Goal: Information Seeking & Learning: Check status

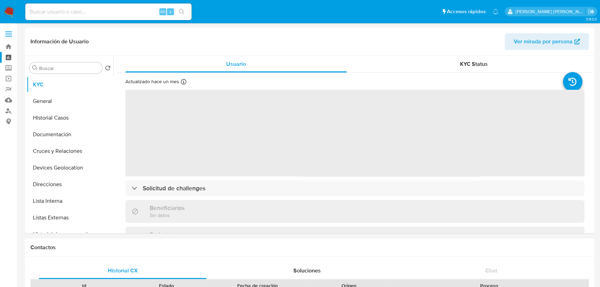
select select "10"
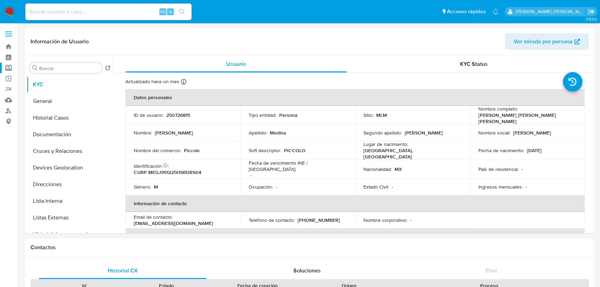
click at [7, 66] on label "Screening" at bounding box center [41, 68] width 82 height 11
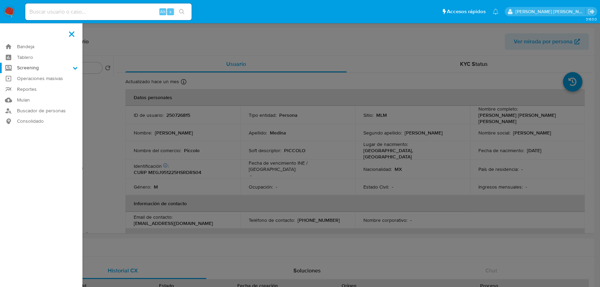
click at [0, 0] on input "Screening" at bounding box center [0, 0] width 0 height 0
click at [28, 98] on link "Herramientas" at bounding box center [41, 95] width 82 height 9
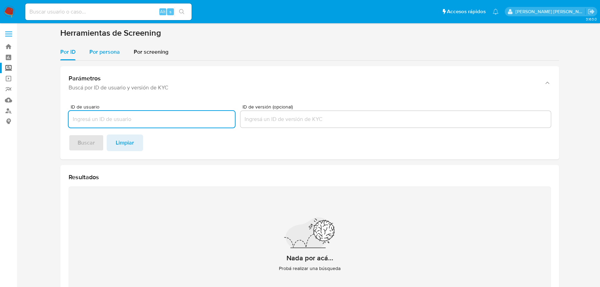
click at [104, 49] on span "Por persona" at bounding box center [104, 52] width 30 height 8
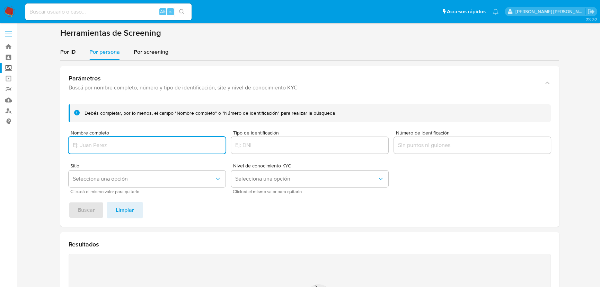
click at [109, 143] on input "Nombre completo" at bounding box center [147, 145] width 157 height 9
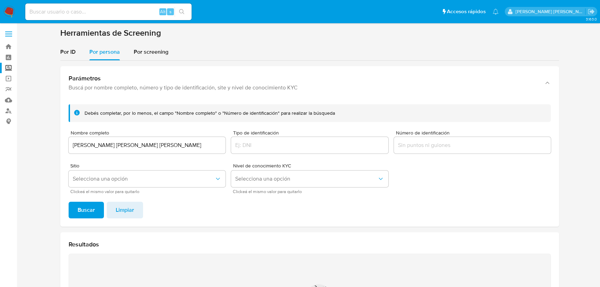
click at [88, 212] on span "Buscar" at bounding box center [86, 209] width 17 height 15
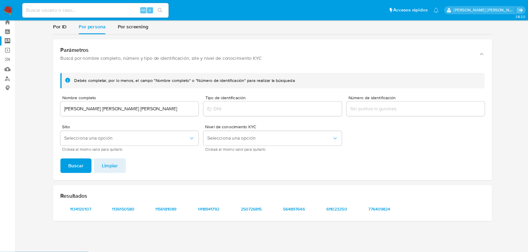
scroll to position [21, 0]
click at [101, 235] on span "1134120107" at bounding box center [91, 238] width 36 height 10
click at [145, 238] on span "1136150580" at bounding box center [140, 238] width 36 height 10
click at [197, 240] on span "1156181089" at bounding box center [188, 238] width 36 height 10
click at [243, 234] on span "1418941792" at bounding box center [237, 238] width 36 height 10
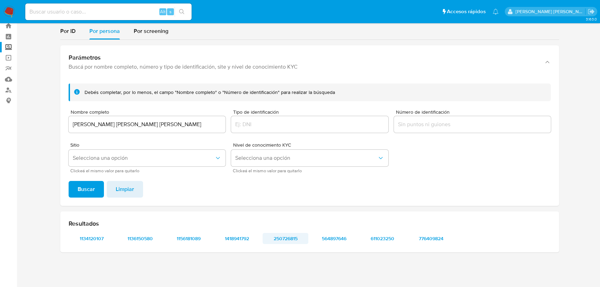
click at [270, 242] on span "250726815" at bounding box center [285, 238] width 36 height 10
click at [339, 244] on div "Resultados 1134120107 1136150580 1156181089 1418941792 250726815 564897646 6110…" at bounding box center [309, 231] width 499 height 41
click at [340, 243] on span "564897646" at bounding box center [334, 238] width 36 height 10
click at [388, 239] on span "611023250" at bounding box center [382, 238] width 36 height 10
click at [440, 238] on span "776409824" at bounding box center [431, 238] width 36 height 10
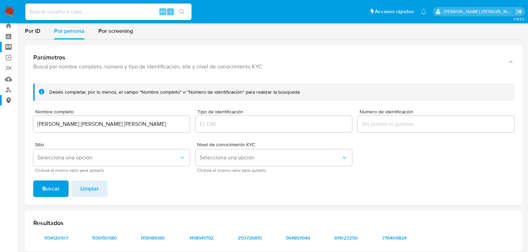
drag, startPoint x: 125, startPoint y: 126, endPoint x: 0, endPoint y: 97, distance: 128.4
click at [0, 98] on section "Bandeja Tablero Screening Búsqueda en Listas Watchlist Herramientas Operaciones…" at bounding box center [264, 133] width 528 height 308
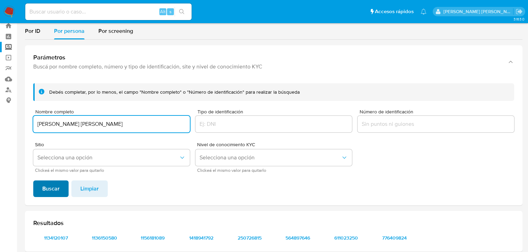
type input "ESTEFANY JOSELYNE GUTIERREZ"
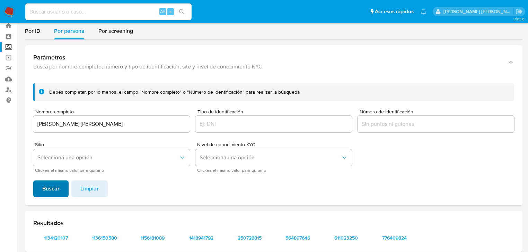
click at [36, 191] on button "Buscar" at bounding box center [50, 189] width 35 height 17
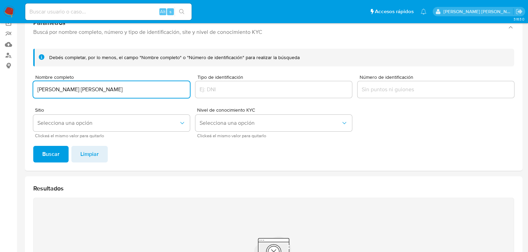
click at [123, 94] on input "ESTEFANY JOSELYNE GUTIERREZ" at bounding box center [111, 89] width 157 height 9
drag, startPoint x: 135, startPoint y: 90, endPoint x: 0, endPoint y: 84, distance: 134.9
click at [0, 84] on section "Bandeja Tablero Screening Búsqueda en Listas Watchlist Herramientas Operaciones…" at bounding box center [264, 154] width 528 height 418
paste input "PARRA"
type input "ESTEFANY JOSELYNE GUTIERREZ PARRA"
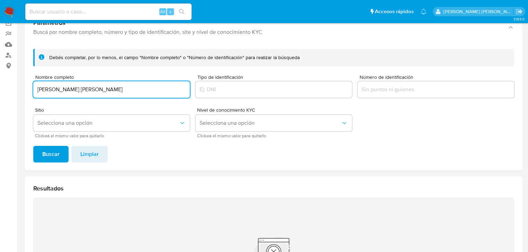
click at [50, 155] on span "Buscar" at bounding box center [50, 154] width 17 height 15
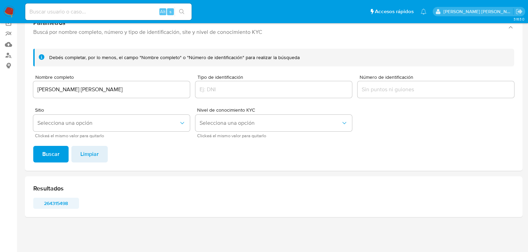
click at [57, 206] on span "264315498" at bounding box center [56, 204] width 36 height 10
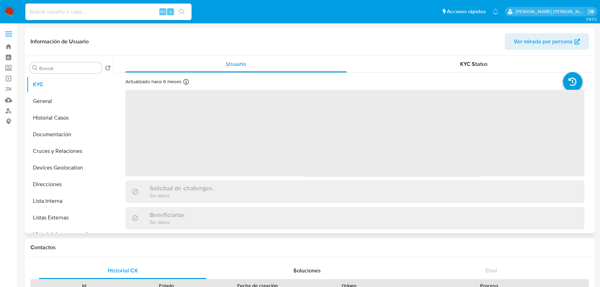
select select "10"
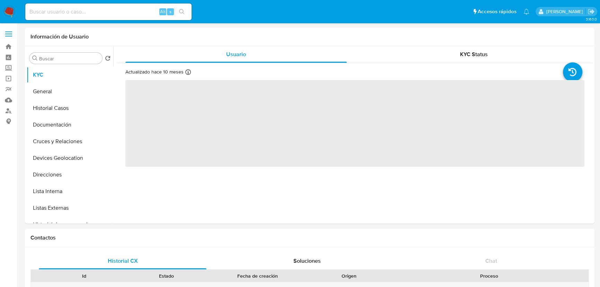
select select "10"
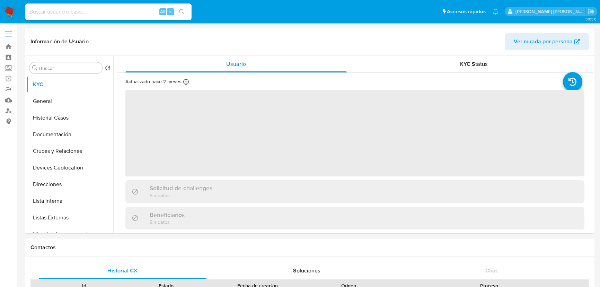
select select "10"
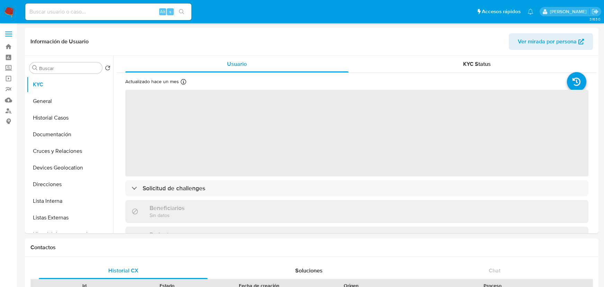
select select "10"
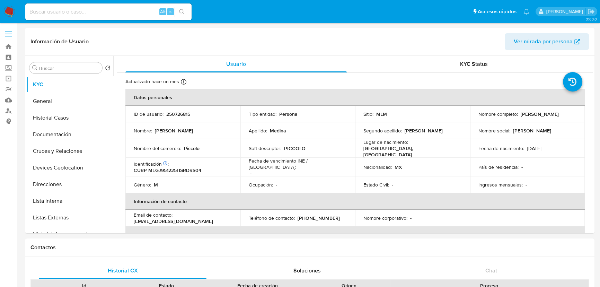
click at [59, 122] on button "Historial Casos" at bounding box center [70, 117] width 87 height 17
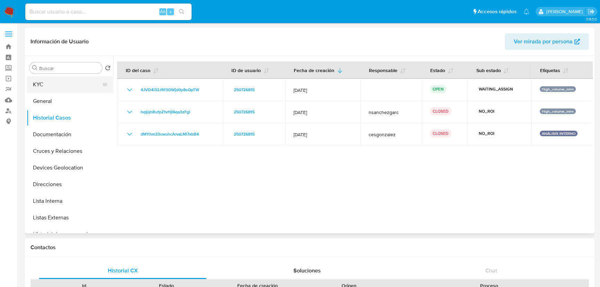
click at [48, 83] on button "KYC" at bounding box center [67, 84] width 81 height 17
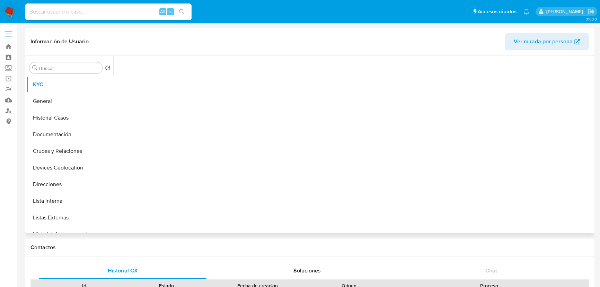
click at [295, 173] on div at bounding box center [354, 143] width 475 height 174
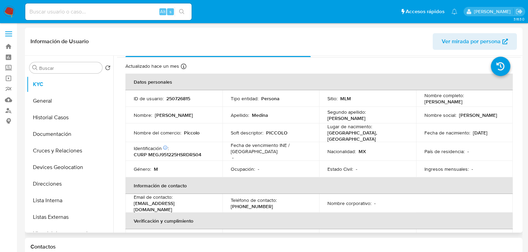
scroll to position [28, 0]
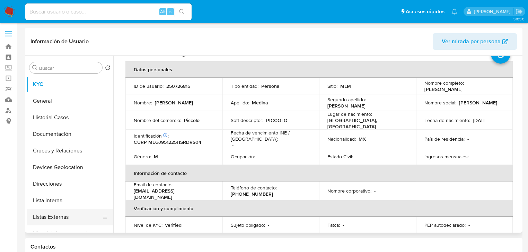
click at [61, 213] on button "Listas Externas" at bounding box center [67, 217] width 81 height 17
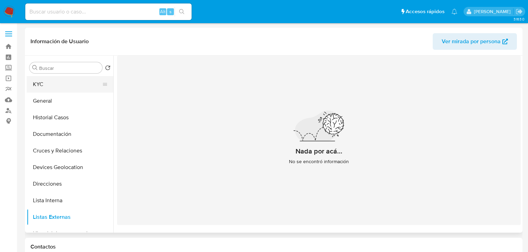
click at [58, 87] on button "KYC" at bounding box center [67, 84] width 81 height 17
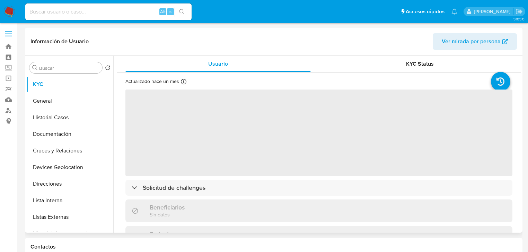
click at [219, 153] on span "‌" at bounding box center [318, 133] width 387 height 87
click at [191, 131] on span "‌" at bounding box center [318, 133] width 387 height 87
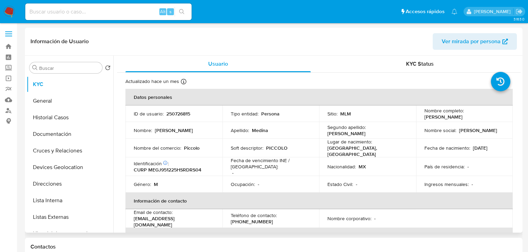
click at [173, 148] on p "Nombre del comercio :" at bounding box center [157, 148] width 47 height 6
click at [177, 112] on p "250726815" at bounding box center [178, 114] width 24 height 6
copy p "250726815"
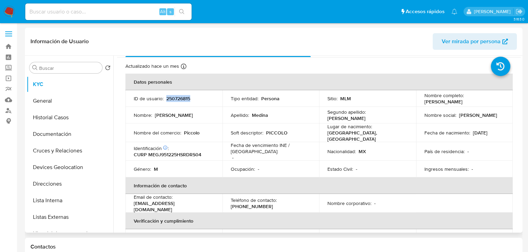
scroll to position [28, 0]
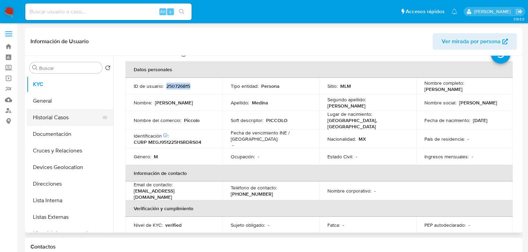
click at [48, 118] on button "Historial Casos" at bounding box center [67, 117] width 81 height 17
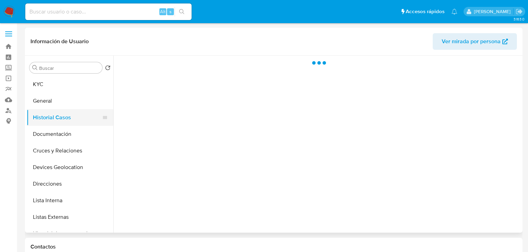
scroll to position [0, 0]
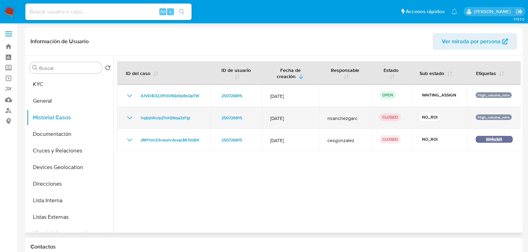
click at [129, 121] on icon "Mostrar/Ocultar" at bounding box center [129, 118] width 8 height 8
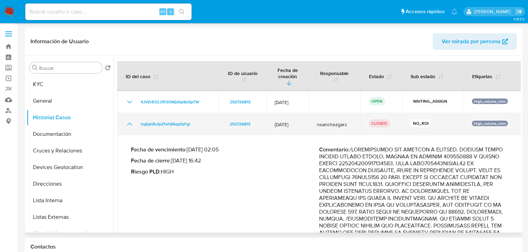
click at [132, 120] on icon "Mostrar/Ocultar" at bounding box center [129, 124] width 8 height 8
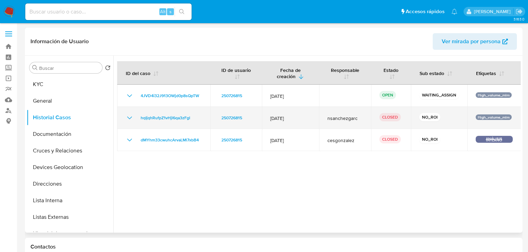
click at [132, 117] on icon "Mostrar/Ocultar" at bounding box center [129, 118] width 8 height 8
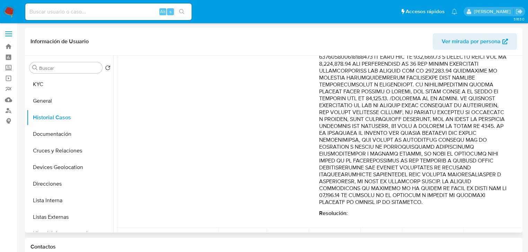
scroll to position [305, 0]
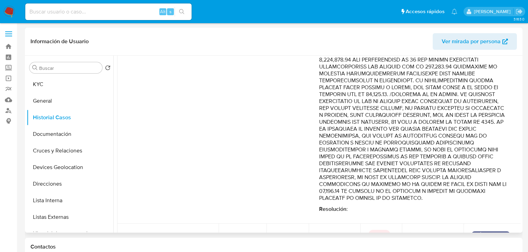
drag, startPoint x: 441, startPoint y: 152, endPoint x: 470, endPoint y: 129, distance: 36.7
click at [480, 169] on p "Comentario :" at bounding box center [413, 22] width 188 height 360
drag, startPoint x: 456, startPoint y: 97, endPoint x: 489, endPoint y: 155, distance: 67.3
click at [489, 155] on p "Comentario :" at bounding box center [413, 22] width 188 height 360
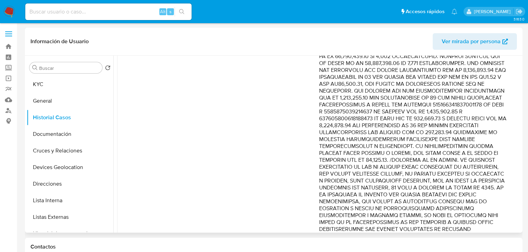
scroll to position [249, 0]
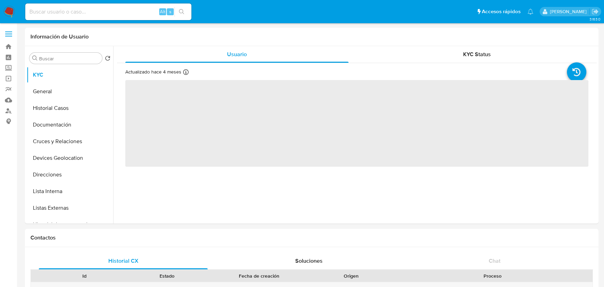
select select "10"
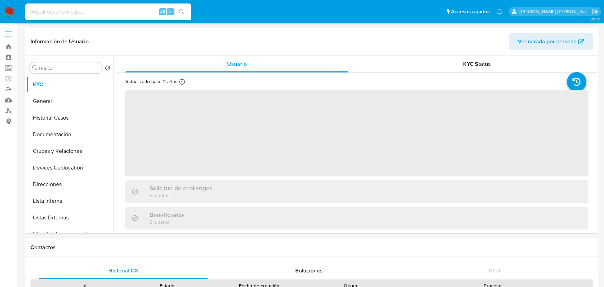
select select "10"
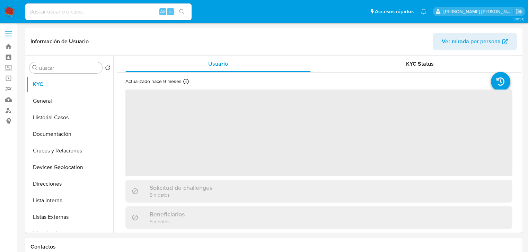
select select "10"
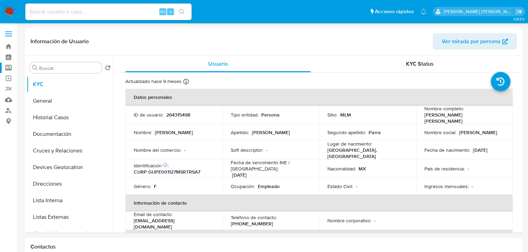
click at [6, 70] on label "Screening" at bounding box center [41, 68] width 82 height 11
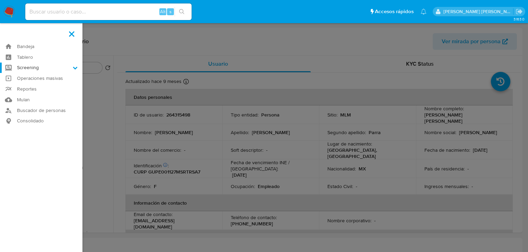
click at [0, 0] on input "Screening" at bounding box center [0, 0] width 0 height 0
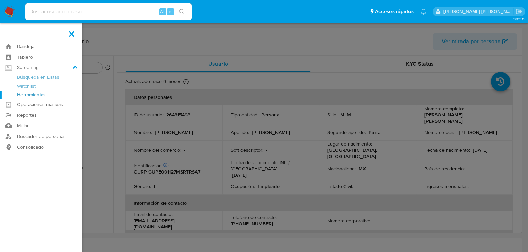
click at [31, 98] on link "Herramientas" at bounding box center [41, 95] width 82 height 9
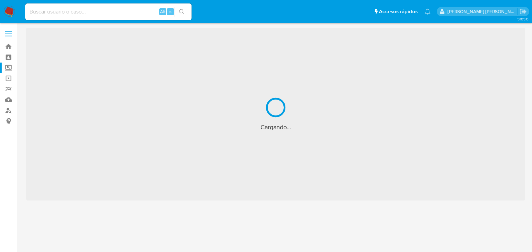
click at [31, 98] on div "Cargando..." at bounding box center [275, 114] width 499 height 173
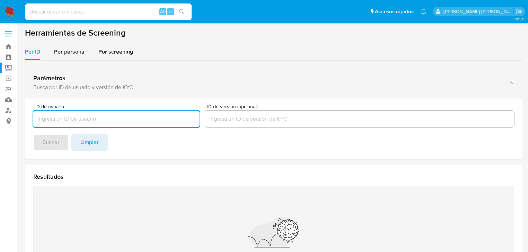
drag, startPoint x: 67, startPoint y: 119, endPoint x: 73, endPoint y: 79, distance: 40.3
click at [67, 118] on input "ID de usuario" at bounding box center [116, 119] width 166 height 9
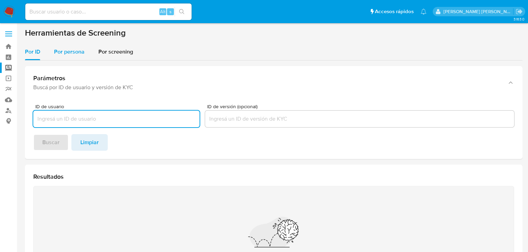
click at [70, 53] on span "Por persona" at bounding box center [69, 52] width 30 height 8
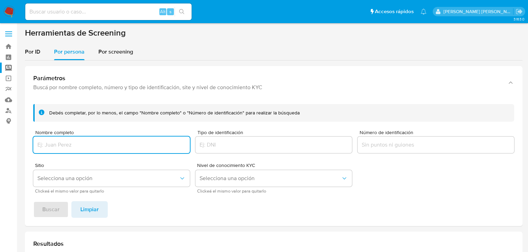
click at [67, 143] on input "Nombre completo" at bounding box center [111, 145] width 157 height 9
type input "ESTEFANY JOSELYNE GUTIERREZ PARRA"
click at [53, 212] on span "Buscar" at bounding box center [50, 209] width 17 height 15
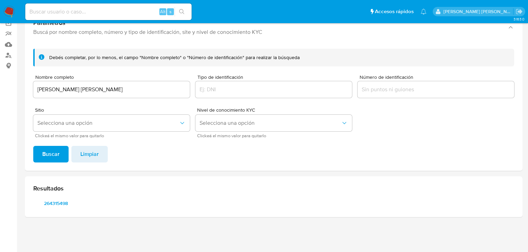
scroll to position [55, 0]
click at [49, 205] on span "264315498" at bounding box center [56, 204] width 36 height 10
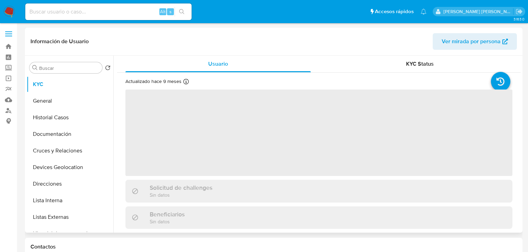
select select "10"
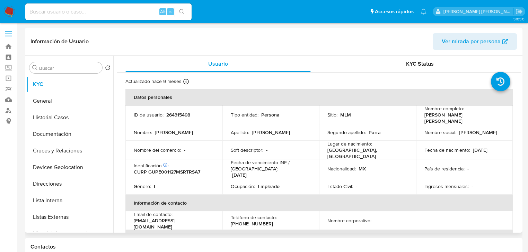
drag, startPoint x: 68, startPoint y: 220, endPoint x: 111, endPoint y: 174, distance: 62.5
click at [68, 216] on button "Listas Externas" at bounding box center [70, 217] width 87 height 17
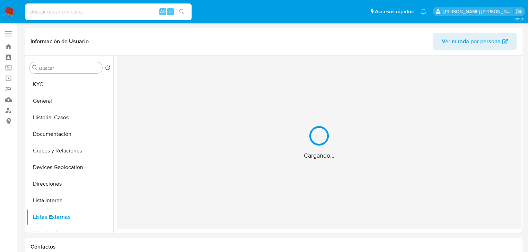
click at [194, 145] on div "Cargando..." at bounding box center [318, 143] width 403 height 174
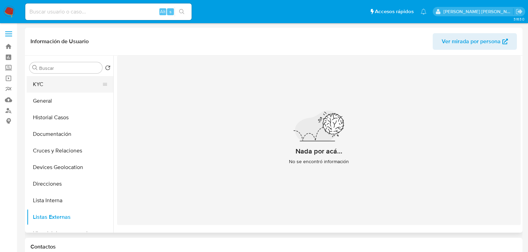
click at [52, 85] on button "KYC" at bounding box center [67, 84] width 81 height 17
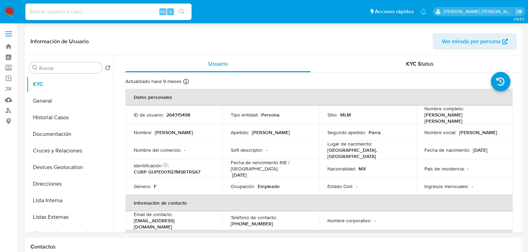
click at [196, 137] on tbody "ID de usuario : 264315498 Tipo entidad : Persona Sitio : MLM Nombre completo : …" at bounding box center [318, 150] width 387 height 89
click at [185, 117] on p "264315498" at bounding box center [178, 115] width 24 height 6
copy p "264315498"
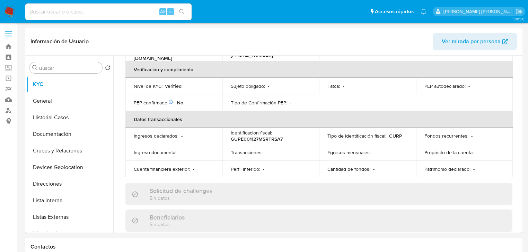
scroll to position [139, 0]
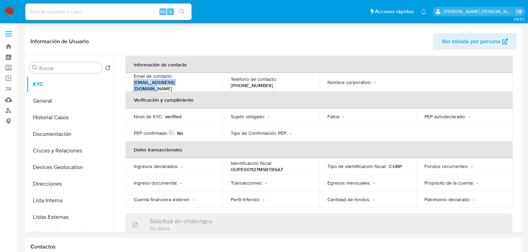
drag, startPoint x: 134, startPoint y: 79, endPoint x: 262, endPoint y: 8, distance: 146.5
click at [206, 79] on div "Email de contacto : estefanii1368@gmail.com" at bounding box center [174, 82] width 80 height 19
copy p "estefanii1368@gmail.com"
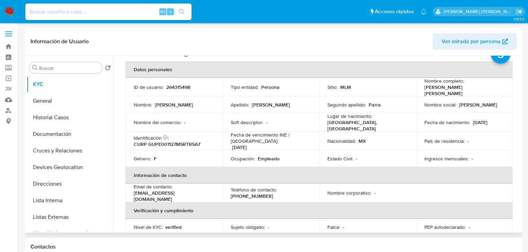
click at [252, 193] on p "(662) 5086840" at bounding box center [252, 196] width 42 height 6
copy p "5086840"
click at [66, 148] on button "Cruces y Relaciones" at bounding box center [67, 151] width 81 height 17
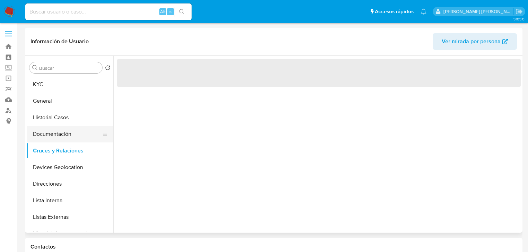
scroll to position [0, 0]
click at [70, 140] on button "Documentación" at bounding box center [67, 134] width 81 height 17
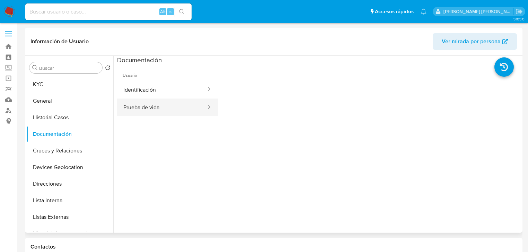
click at [181, 104] on button "Prueba de vida" at bounding box center [162, 108] width 90 height 18
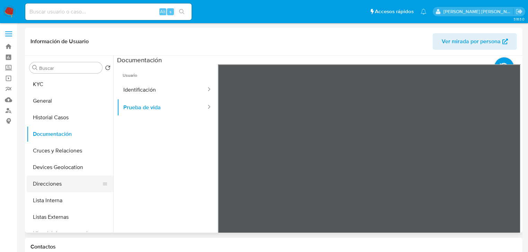
click at [61, 179] on button "Direcciones" at bounding box center [67, 184] width 81 height 17
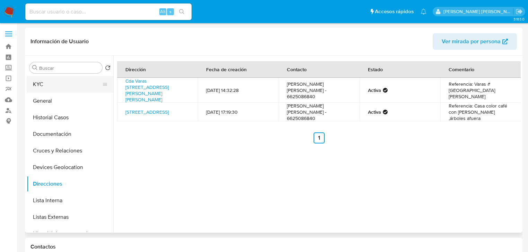
click at [66, 86] on button "KYC" at bounding box center [67, 84] width 81 height 17
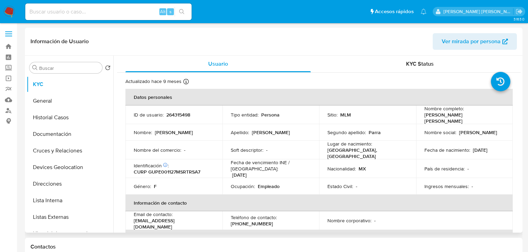
click at [46, 6] on div "Alt s" at bounding box center [108, 11] width 166 height 17
click at [46, 8] on input at bounding box center [108, 11] width 166 height 9
paste input "245985365"
type input "245985365"
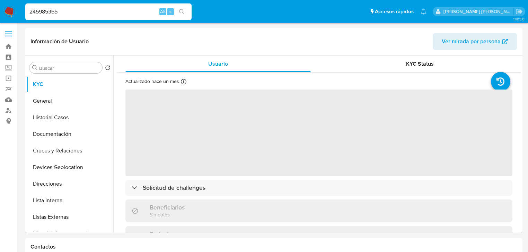
select select "10"
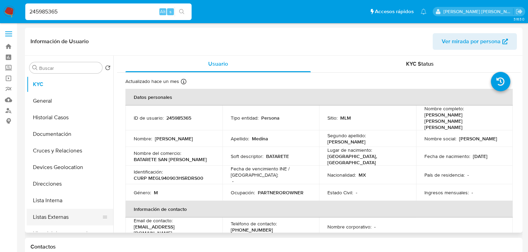
click at [82, 222] on button "Listas Externas" at bounding box center [67, 217] width 81 height 17
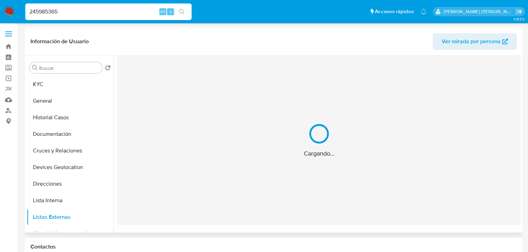
click at [226, 158] on div "Cargando..." at bounding box center [318, 141] width 403 height 170
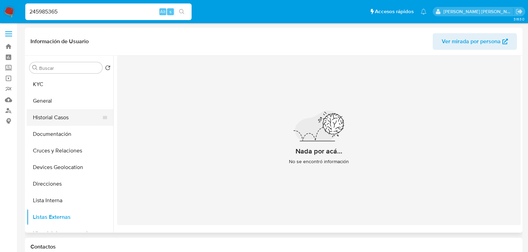
click at [51, 116] on button "Historial Casos" at bounding box center [67, 117] width 81 height 17
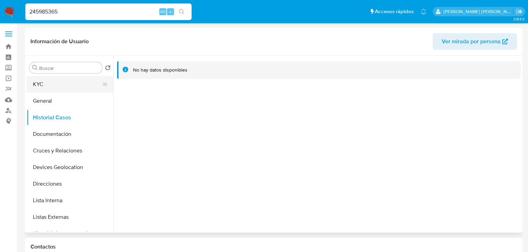
click at [58, 81] on button "KYC" at bounding box center [67, 84] width 81 height 17
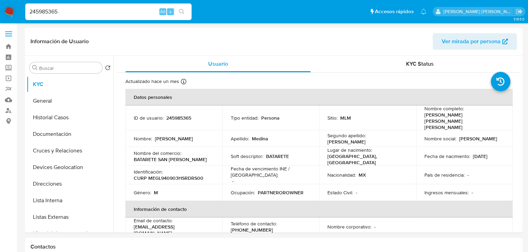
drag, startPoint x: 300, startPoint y: 196, endPoint x: 279, endPoint y: 187, distance: 22.5
click at [297, 201] on th "Información de contacto" at bounding box center [318, 209] width 387 height 17
drag, startPoint x: 197, startPoint y: 220, endPoint x: 128, endPoint y: 222, distance: 68.9
click at [128, 222] on td "Email de contacto : luis_angelm03@hotmail.com" at bounding box center [173, 227] width 97 height 19
copy p "luis_angelm03@hotmail.com"
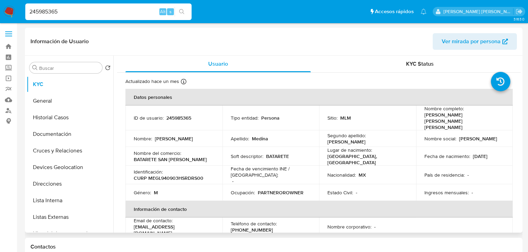
click at [260, 227] on p "(662) 2969661" at bounding box center [252, 230] width 42 height 6
copy p "2969661"
drag, startPoint x: 190, startPoint y: 150, endPoint x: 126, endPoint y: 151, distance: 64.4
click at [126, 151] on td "Nombre del comercio : BATARETE SAN PEDRO" at bounding box center [173, 156] width 97 height 19
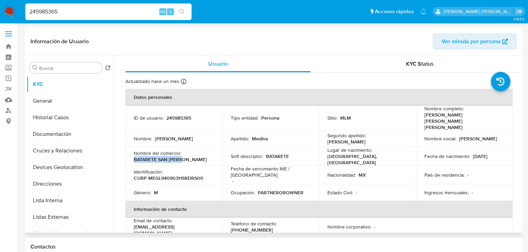
copy p "BATARETE SAN PEDRO"
click at [178, 175] on p "CURP MEGL940903HSRDRS00" at bounding box center [169, 178] width 70 height 6
copy p "MEGL940903HSRDRS00"
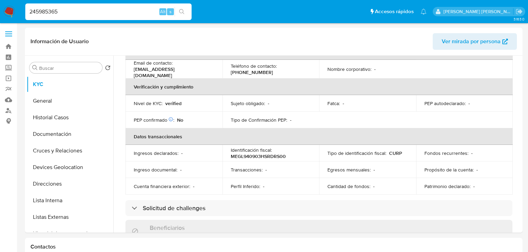
scroll to position [111, 0]
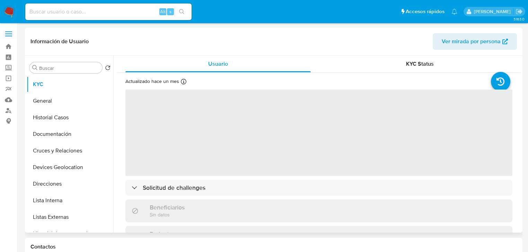
select select "10"
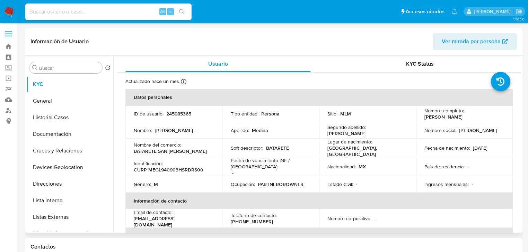
click at [93, 10] on input at bounding box center [108, 11] width 166 height 9
paste input "ume62VBf4kxoOQEkPZaUMfC0"
type input "ume62VBf4kxoOQEkPZaUMfC0"
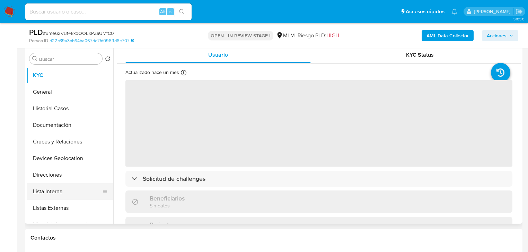
scroll to position [139, 0]
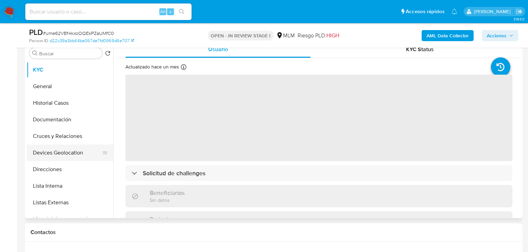
click at [78, 146] on button "Devices Geolocation" at bounding box center [67, 153] width 81 height 17
select select "10"
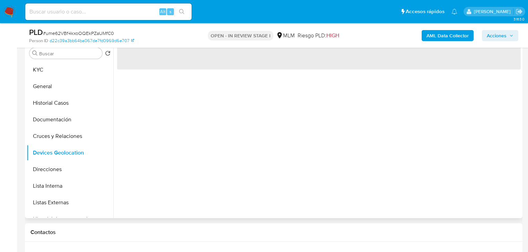
scroll to position [83, 0]
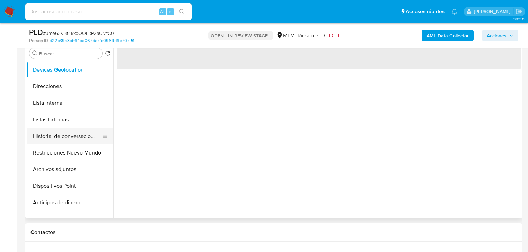
drag, startPoint x: 85, startPoint y: 141, endPoint x: 87, endPoint y: 137, distance: 4.8
click at [85, 140] on button "Historial de conversaciones" at bounding box center [67, 136] width 81 height 17
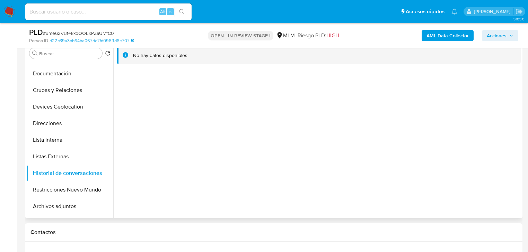
scroll to position [0, 0]
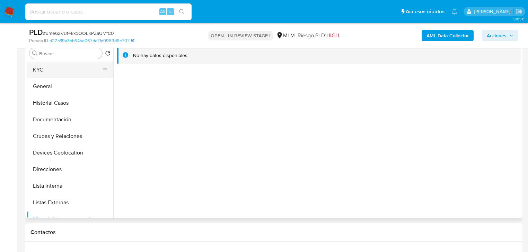
click at [47, 78] on button "KYC" at bounding box center [67, 70] width 81 height 17
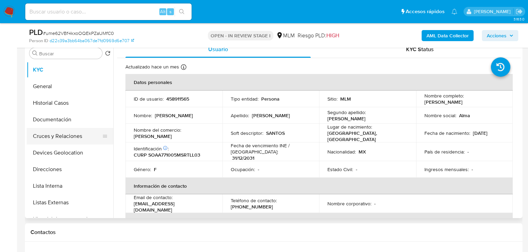
drag, startPoint x: 50, startPoint y: 135, endPoint x: 63, endPoint y: 131, distance: 13.8
click at [50, 135] on button "Cruces y Relaciones" at bounding box center [67, 136] width 81 height 17
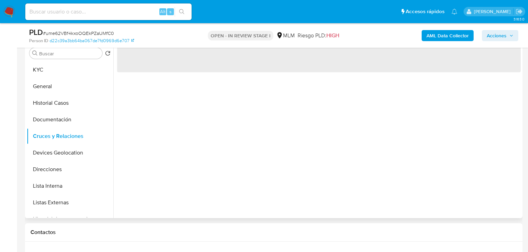
click at [38, 60] on div "Buscar Volver al orden por defecto KYC General Historial Casos Documentación Cr…" at bounding box center [70, 130] width 87 height 176
click at [40, 69] on button "KYC" at bounding box center [67, 70] width 81 height 17
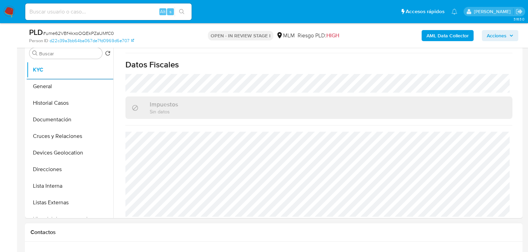
scroll to position [277, 0]
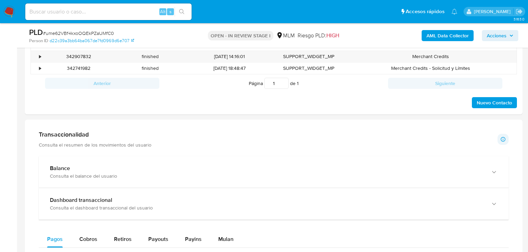
drag, startPoint x: 127, startPoint y: 149, endPoint x: 132, endPoint y: 151, distance: 5.0
click at [134, 167] on div "Balance" at bounding box center [267, 168] width 434 height 7
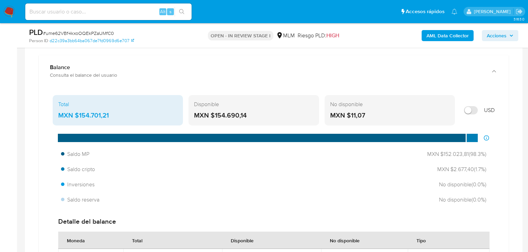
scroll to position [499, 0]
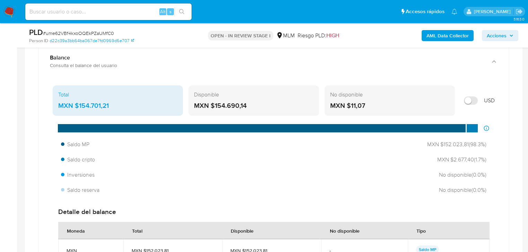
click at [8, 118] on aside "Bandeja Tablero Screening Búsqueda en Listas Watchlist Herramientas Operaciones…" at bounding box center [8, 257] width 17 height 1512
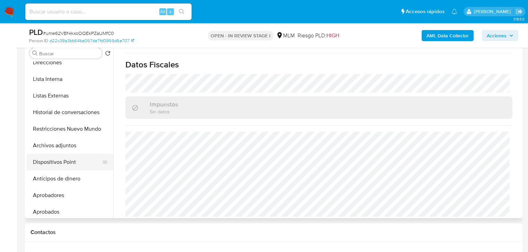
scroll to position [111, 0]
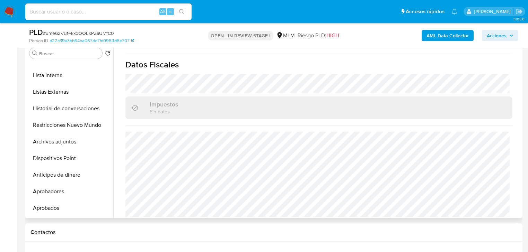
click at [78, 145] on button "Archivos adjuntos" at bounding box center [70, 142] width 87 height 17
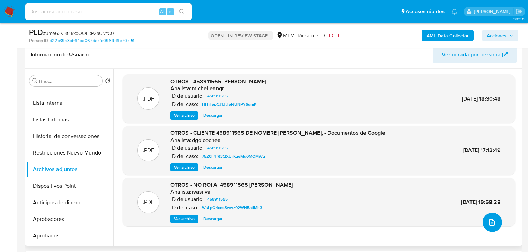
click at [490, 221] on icon "upload-file" at bounding box center [492, 223] width 8 height 8
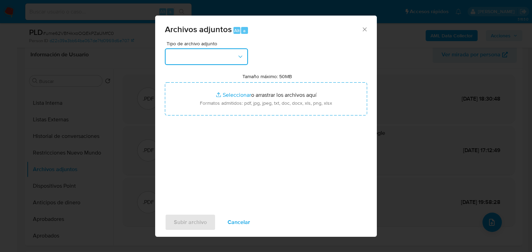
click at [213, 63] on button "button" at bounding box center [206, 56] width 83 height 17
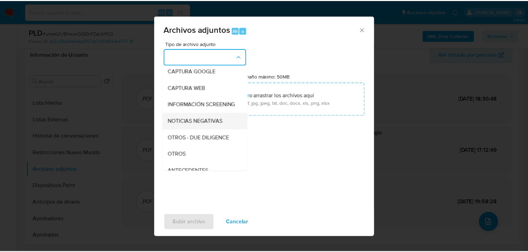
scroll to position [47, 0]
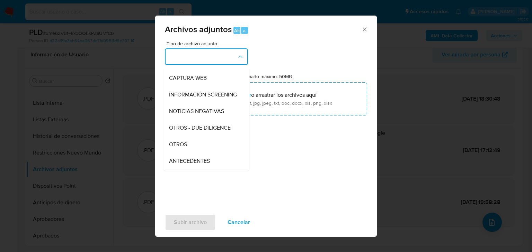
click at [188, 148] on div "OTROS" at bounding box center [204, 144] width 71 height 17
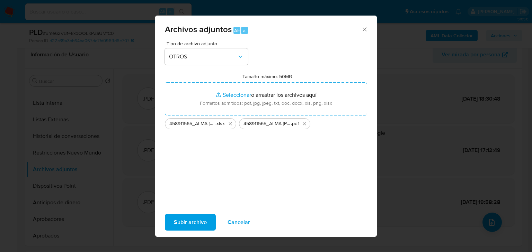
click at [199, 223] on span "Subir archivo" at bounding box center [190, 222] width 33 height 15
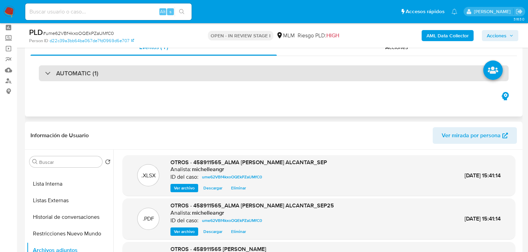
scroll to position [0, 0]
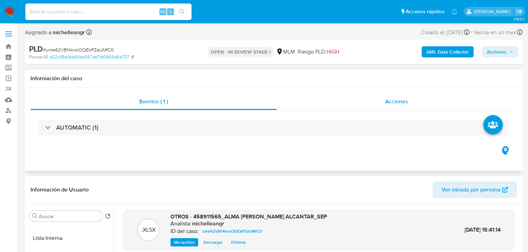
click at [387, 108] on div "Acciones" at bounding box center [397, 102] width 240 height 17
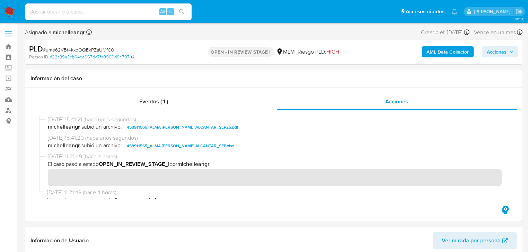
click at [491, 53] on span "Acciones" at bounding box center [497, 51] width 20 height 11
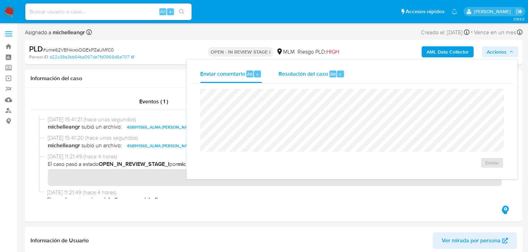
click at [282, 81] on div "Resolución del caso Alt r" at bounding box center [311, 74] width 66 height 18
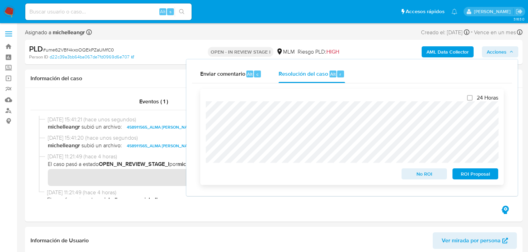
click at [426, 177] on span "No ROI" at bounding box center [424, 174] width 36 height 10
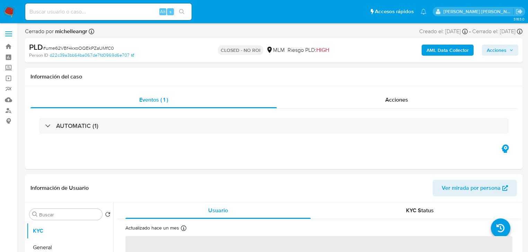
select select "10"
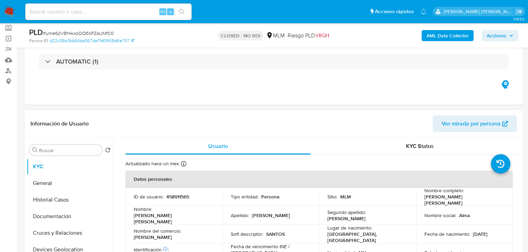
scroll to position [83, 0]
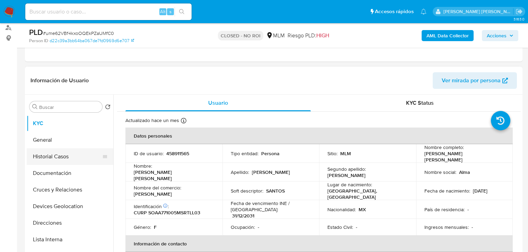
click at [72, 144] on button "General" at bounding box center [70, 140] width 87 height 17
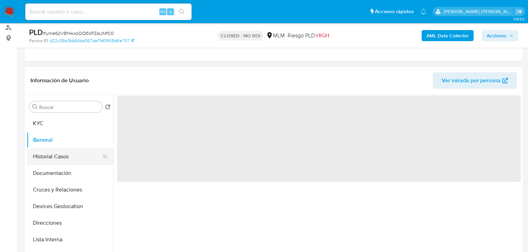
drag, startPoint x: 73, startPoint y: 155, endPoint x: 71, endPoint y: 151, distance: 4.2
click at [72, 151] on button "Historial Casos" at bounding box center [67, 157] width 81 height 17
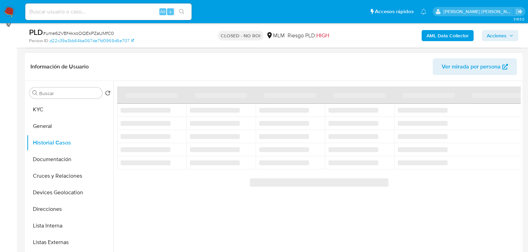
scroll to position [111, 0]
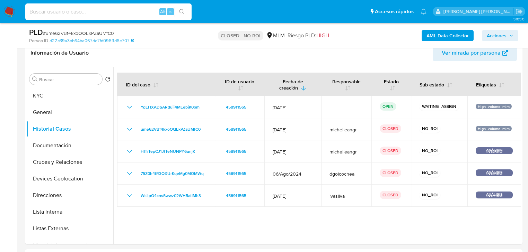
click at [75, 15] on input at bounding box center [108, 11] width 166 height 9
paste input "h1yNkCuaCw78uNbrMPnOWMhA"
type input "h1yNkCuaCw78uNbrMPnOWMhA"
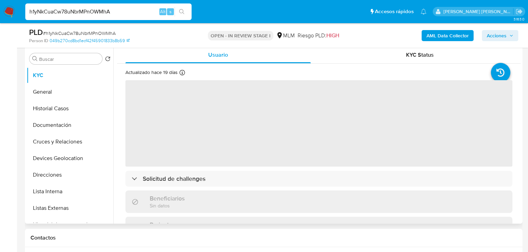
scroll to position [139, 0]
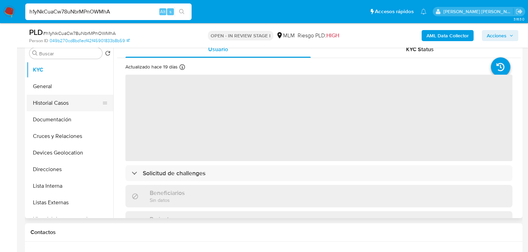
select select "10"
click at [68, 97] on button "Historial Casos" at bounding box center [67, 103] width 81 height 17
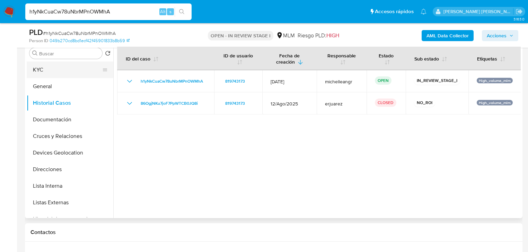
click at [48, 71] on button "KYC" at bounding box center [67, 70] width 81 height 17
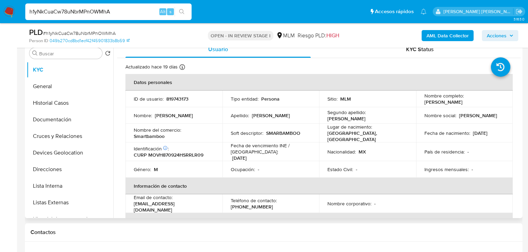
click at [260, 151] on p "Fecha de vencimiento INE / Pasaporte :" at bounding box center [271, 149] width 80 height 12
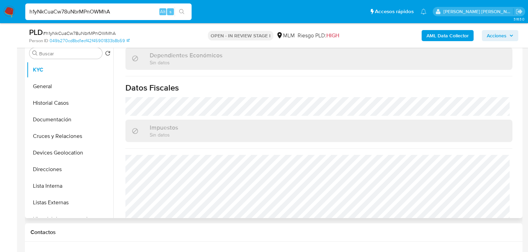
scroll to position [430, 0]
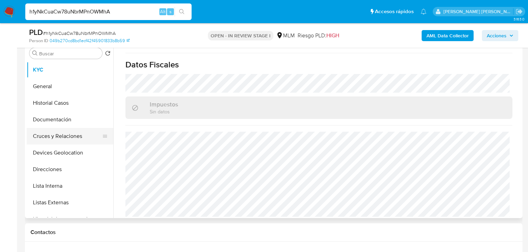
click at [64, 142] on button "Cruces y Relaciones" at bounding box center [67, 136] width 81 height 17
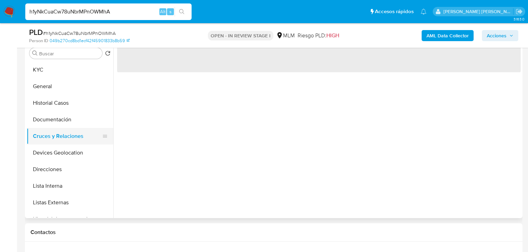
scroll to position [0, 0]
click at [66, 123] on button "Documentación" at bounding box center [67, 120] width 81 height 17
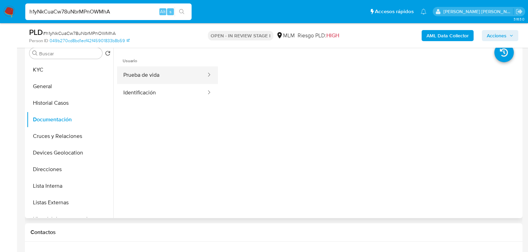
drag, startPoint x: 168, startPoint y: 78, endPoint x: 206, endPoint y: 80, distance: 38.1
click at [168, 78] on button "Prueba de vida" at bounding box center [162, 75] width 90 height 18
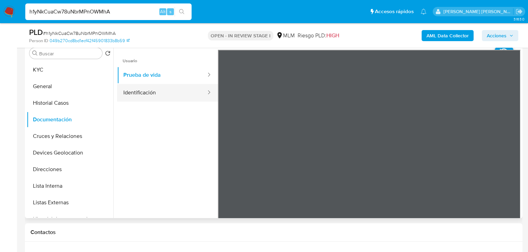
drag, startPoint x: 203, startPoint y: 101, endPoint x: 194, endPoint y: 94, distance: 11.6
click at [201, 94] on div at bounding box center [206, 93] width 11 height 18
click at [195, 93] on button "Identificación" at bounding box center [162, 93] width 90 height 18
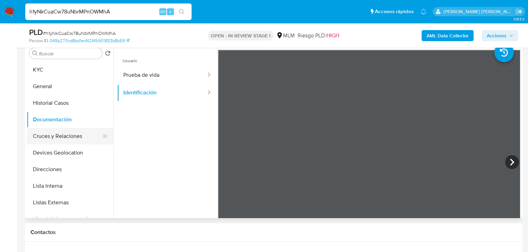
drag, startPoint x: 82, startPoint y: 155, endPoint x: 82, endPoint y: 140, distance: 15.2
click at [82, 155] on button "Devices Geolocation" at bounding box center [70, 153] width 87 height 17
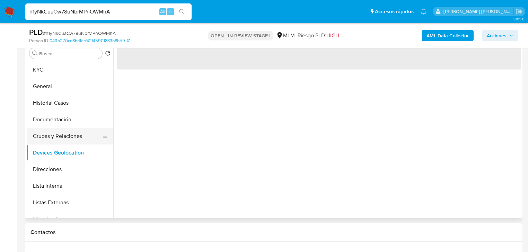
click at [82, 140] on button "Cruces y Relaciones" at bounding box center [67, 136] width 81 height 17
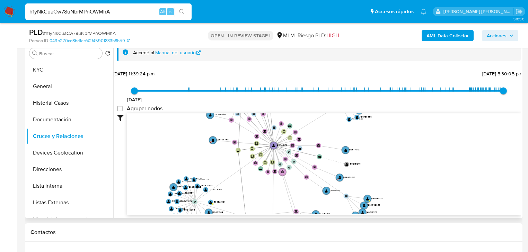
drag, startPoint x: 234, startPoint y: 178, endPoint x: 251, endPoint y: 193, distance: 22.5
click at [239, 205] on icon "device-67b14e813287f7fefdba803d  device-668c6e3d8ff175315cc1cf63  device-65ea…" at bounding box center [323, 164] width 393 height 100
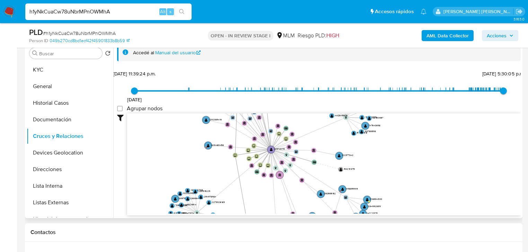
drag, startPoint x: 317, startPoint y: 176, endPoint x: 336, endPoint y: 213, distance: 42.1
click at [336, 213] on div "device-67b14e813287f7fefdba803d  device-668c6e3d8ff175315cc1cf63  device-65ea…" at bounding box center [323, 165] width 393 height 103
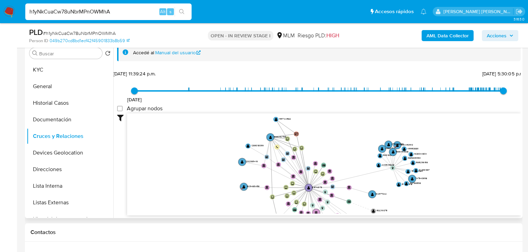
drag, startPoint x: 409, startPoint y: 175, endPoint x: 424, endPoint y: 198, distance: 27.9
click at [424, 198] on icon "device-67b14e813287f7fefdba803d  device-668c6e3d8ff175315cc1cf63  device-65ea…" at bounding box center [323, 164] width 393 height 100
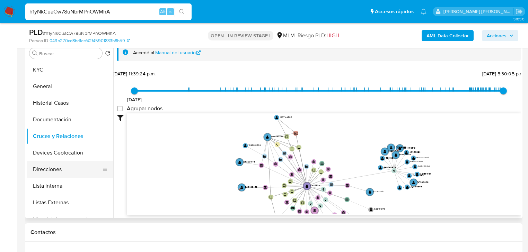
click at [66, 161] on button "Direcciones" at bounding box center [67, 169] width 81 height 17
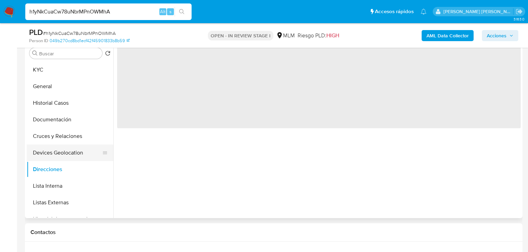
click at [70, 153] on button "Devices Geolocation" at bounding box center [67, 153] width 81 height 17
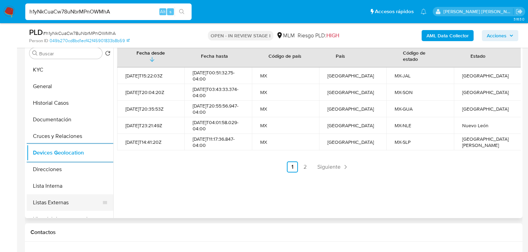
click at [75, 196] on button "Listas Externas" at bounding box center [67, 203] width 81 height 17
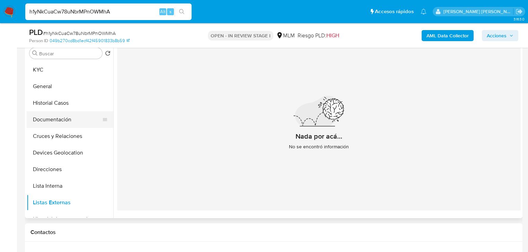
drag, startPoint x: 57, startPoint y: 121, endPoint x: 107, endPoint y: 115, distance: 49.6
click at [57, 121] on button "Documentación" at bounding box center [67, 120] width 81 height 17
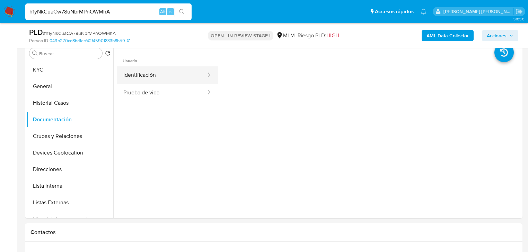
click at [189, 72] on button "Identificación" at bounding box center [162, 75] width 90 height 18
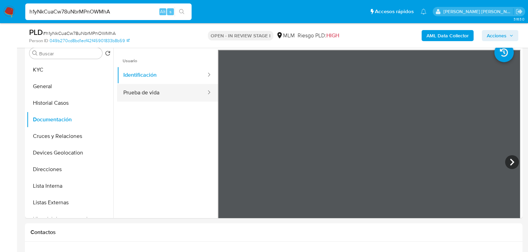
click at [178, 95] on button "Prueba de vida" at bounding box center [162, 93] width 90 height 18
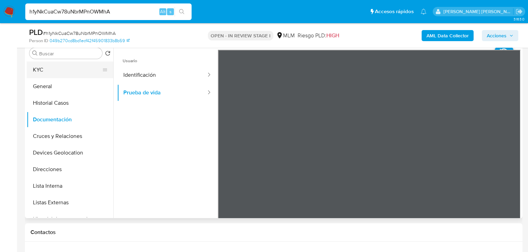
click at [58, 72] on button "KYC" at bounding box center [67, 70] width 81 height 17
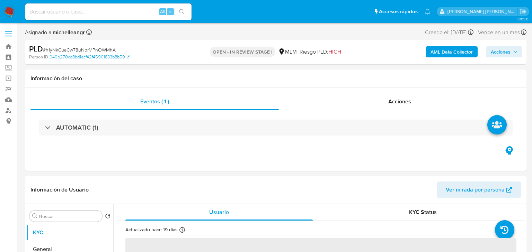
select select "10"
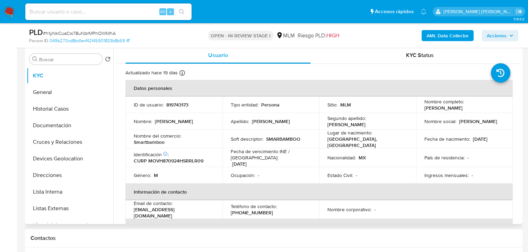
scroll to position [139, 0]
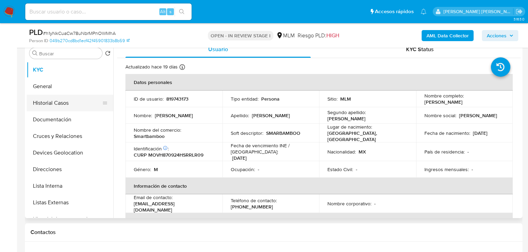
click at [55, 101] on button "Historial Casos" at bounding box center [67, 103] width 81 height 17
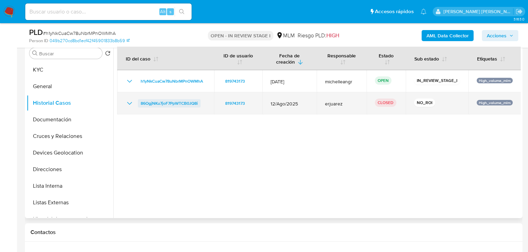
click at [131, 103] on icon "Mostrar/Ocultar" at bounding box center [129, 103] width 5 height 3
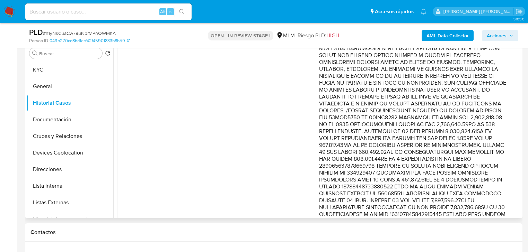
scroll to position [222, 0]
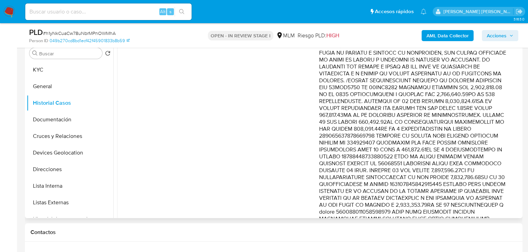
drag, startPoint x: 463, startPoint y: 125, endPoint x: 480, endPoint y: 151, distance: 30.9
click at [480, 151] on p "Comentario :" at bounding box center [413, 136] width 188 height 464
drag, startPoint x: 470, startPoint y: 166, endPoint x: 482, endPoint y: 183, distance: 20.9
click at [482, 183] on p "Comentario :" at bounding box center [413, 136] width 188 height 464
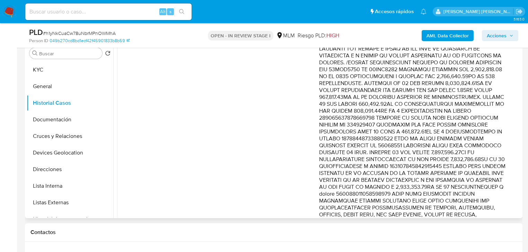
scroll to position [249, 0]
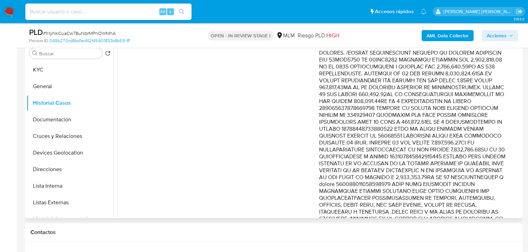
drag, startPoint x: 420, startPoint y: 164, endPoint x: 474, endPoint y: 165, distance: 54.4
click at [474, 165] on p "Comentario :" at bounding box center [413, 108] width 188 height 464
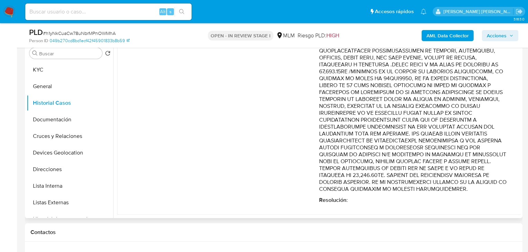
scroll to position [404, 0]
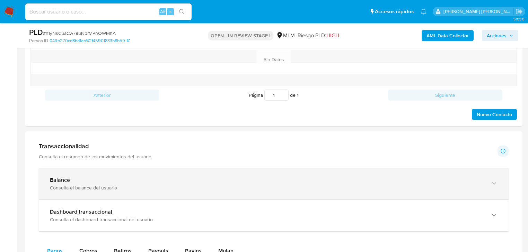
click at [141, 188] on div "Consulta el balance del usuario" at bounding box center [267, 188] width 434 height 6
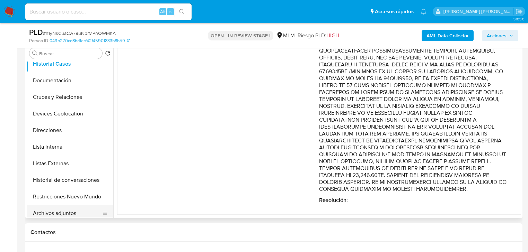
scroll to position [83, 0]
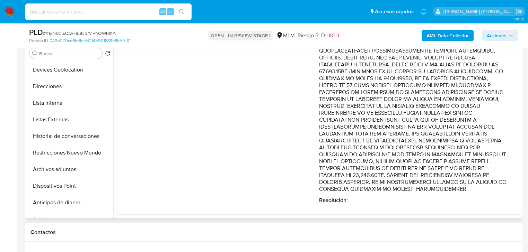
drag, startPoint x: 71, startPoint y: 172, endPoint x: 388, endPoint y: 184, distance: 316.7
click at [71, 172] on button "Archivos adjuntos" at bounding box center [70, 169] width 87 height 17
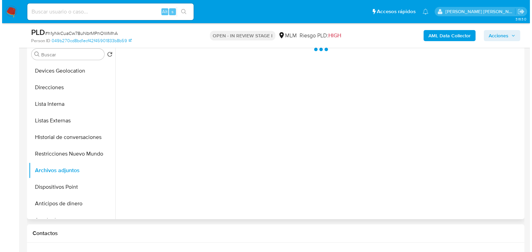
scroll to position [111, 0]
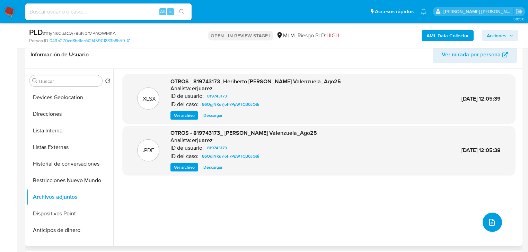
click at [482, 221] on button "upload-file" at bounding box center [491, 222] width 19 height 19
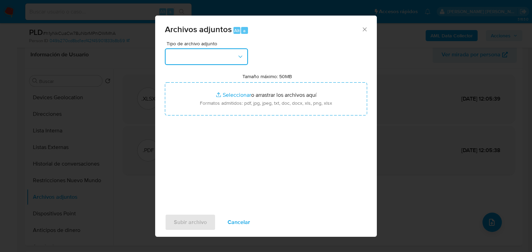
click at [187, 61] on button "button" at bounding box center [206, 56] width 83 height 17
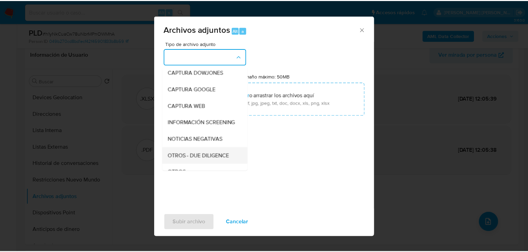
scroll to position [75, 0]
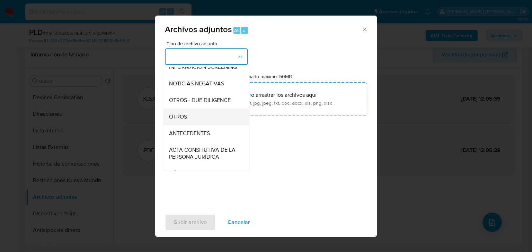
click at [186, 121] on span "OTROS" at bounding box center [178, 117] width 18 height 7
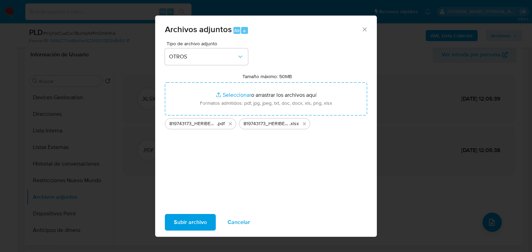
click at [185, 220] on span "Subir archivo" at bounding box center [190, 222] width 33 height 15
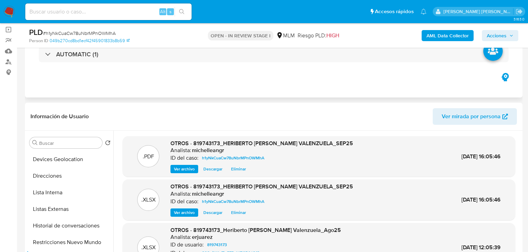
scroll to position [0, 0]
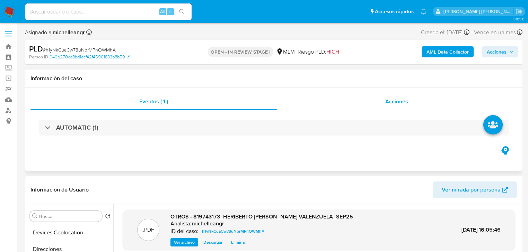
click at [402, 103] on span "Acciones" at bounding box center [396, 102] width 23 height 8
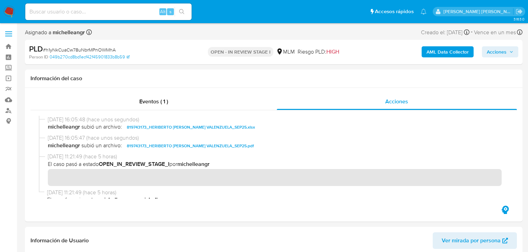
click at [489, 54] on span "Acciones" at bounding box center [497, 51] width 20 height 11
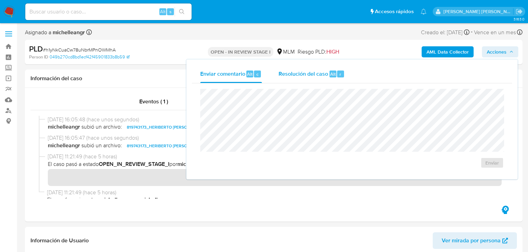
click at [300, 74] on span "Resolución del caso" at bounding box center [303, 74] width 50 height 8
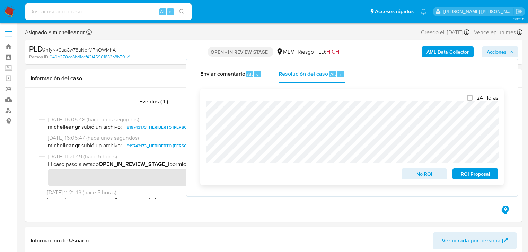
click at [423, 177] on span "No ROI" at bounding box center [424, 174] width 36 height 10
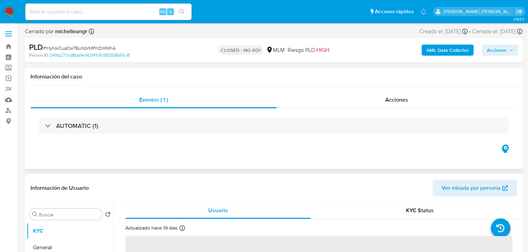
select select "10"
